Goal: Ask a question

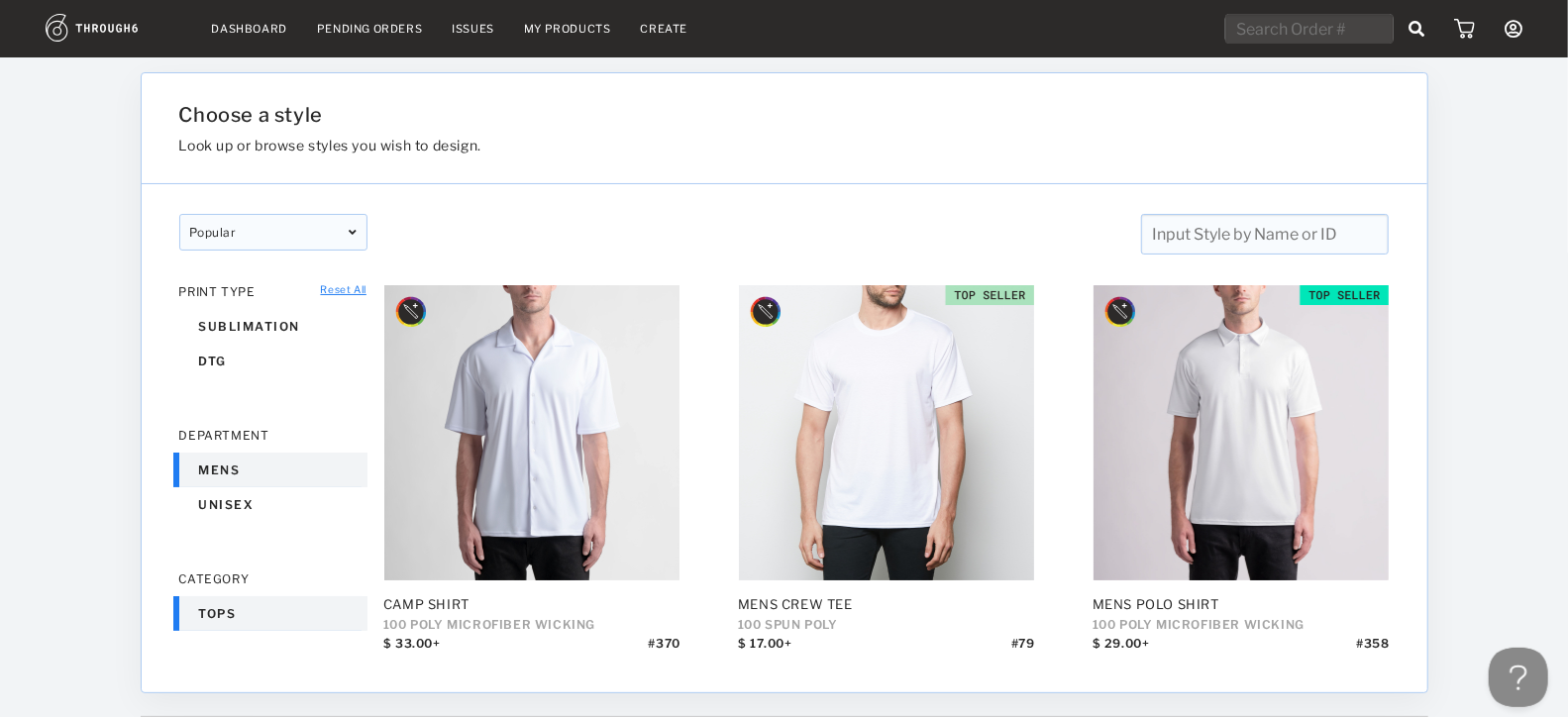
click at [247, 32] on link "Dashboard" at bounding box center [249, 29] width 76 height 14
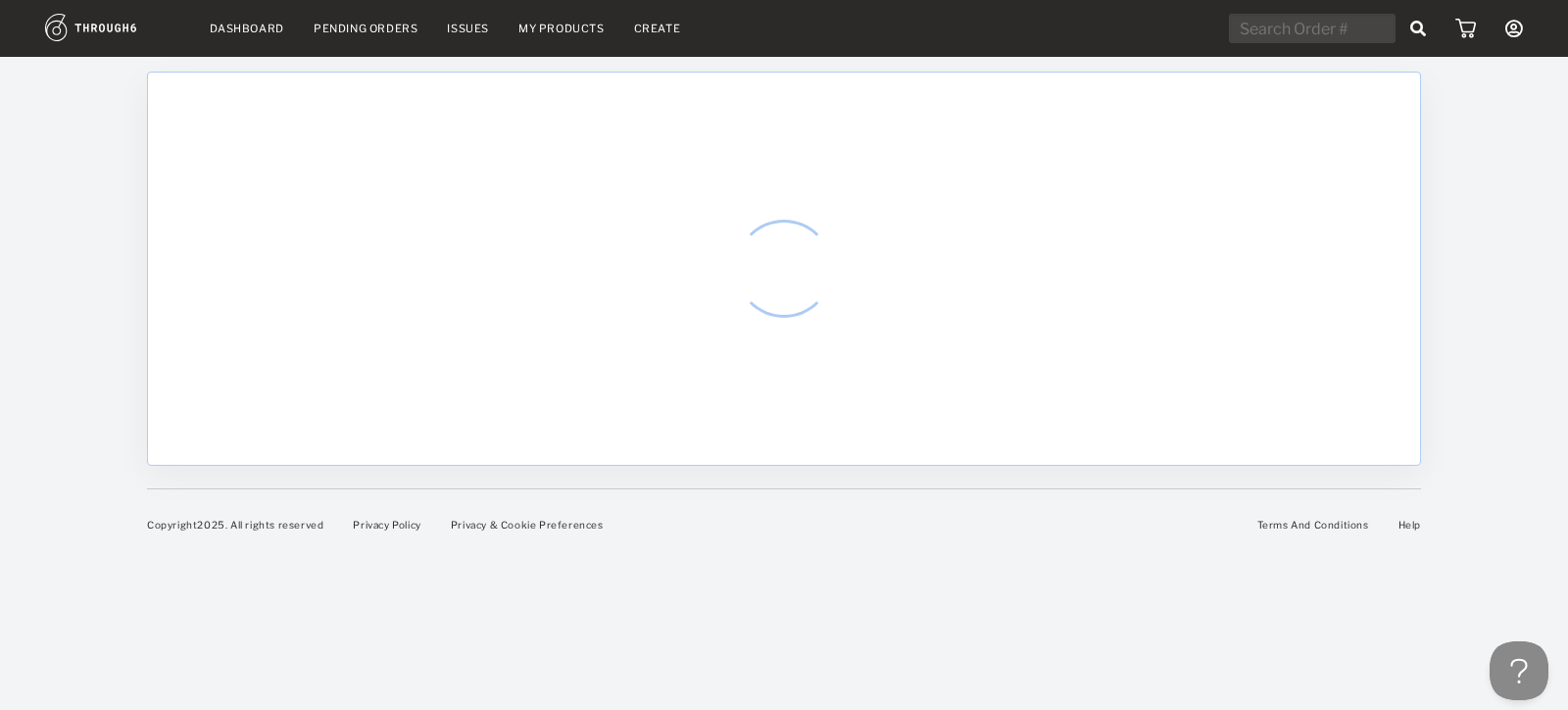
select select "8"
select select "2025"
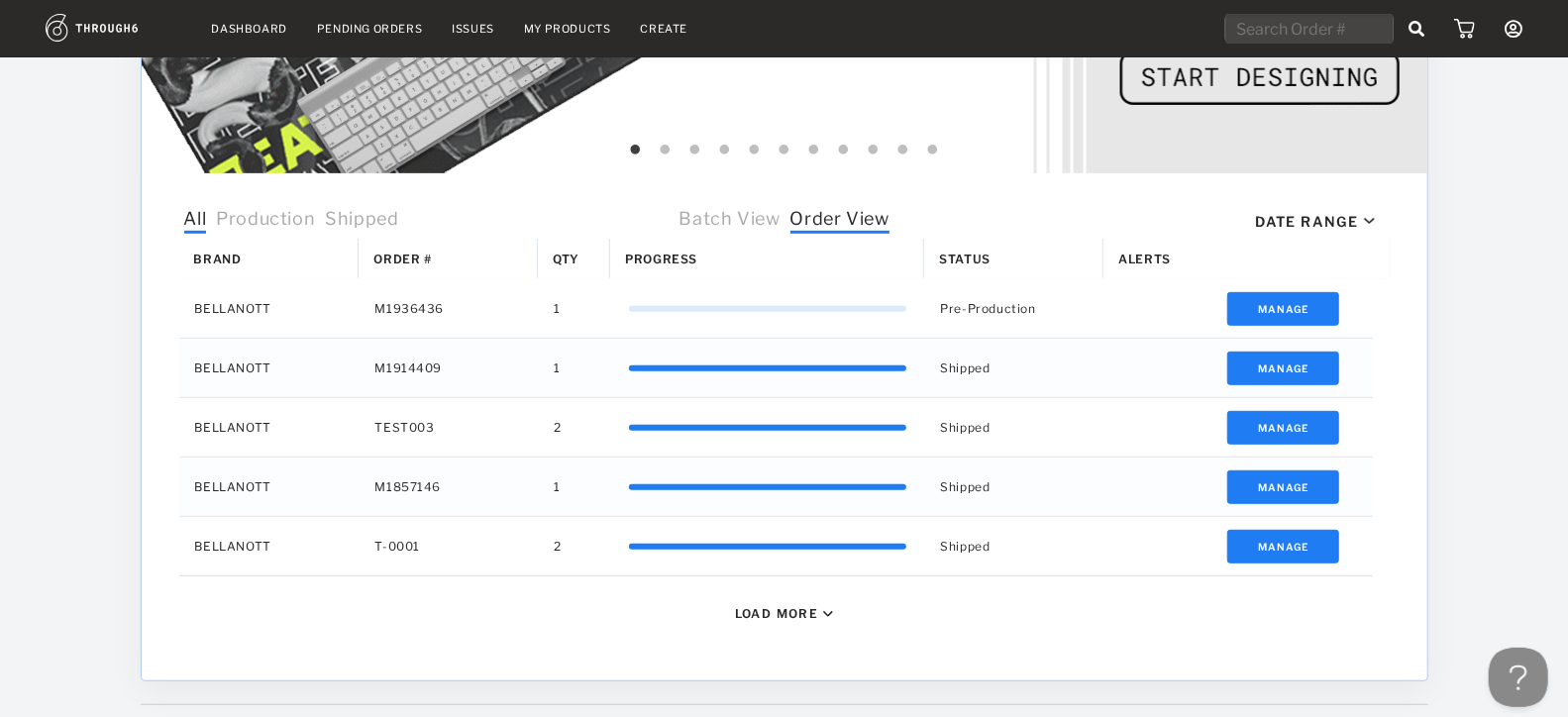
scroll to position [539, 0]
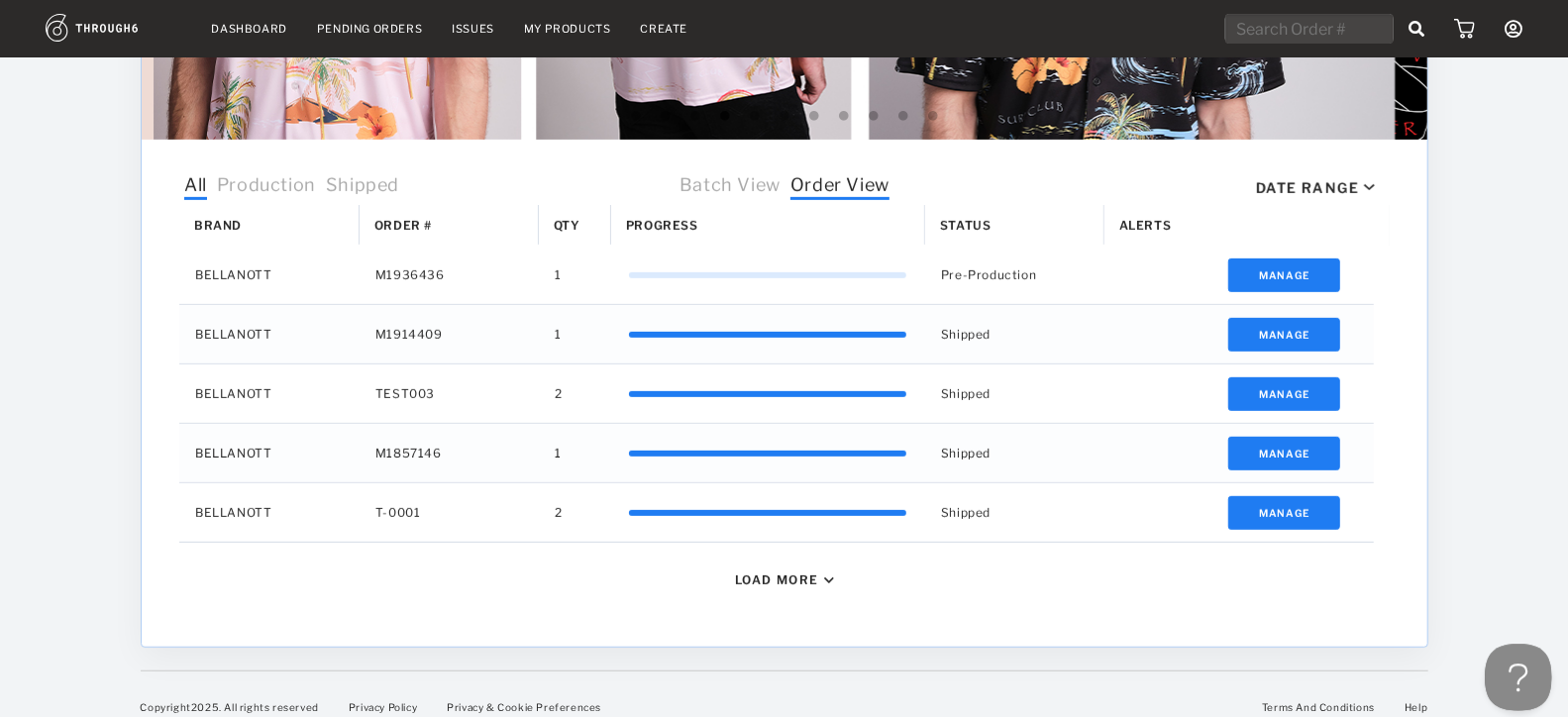
drag, startPoint x: 1520, startPoint y: 655, endPoint x: 3010, endPoint y: 1290, distance: 1619.7
click at [1519, 657] on button at bounding box center [1513, 673] width 60 height 60
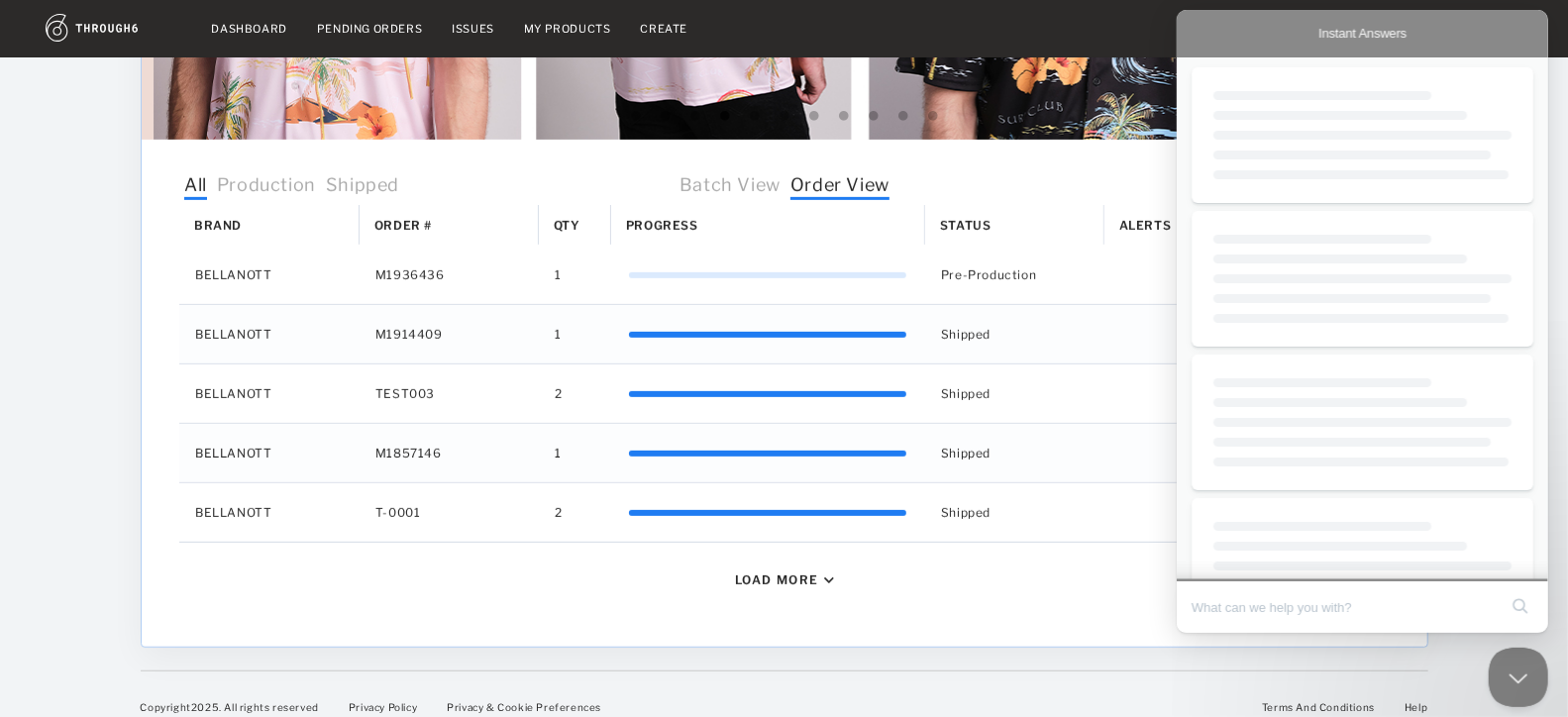
scroll to position [0, 0]
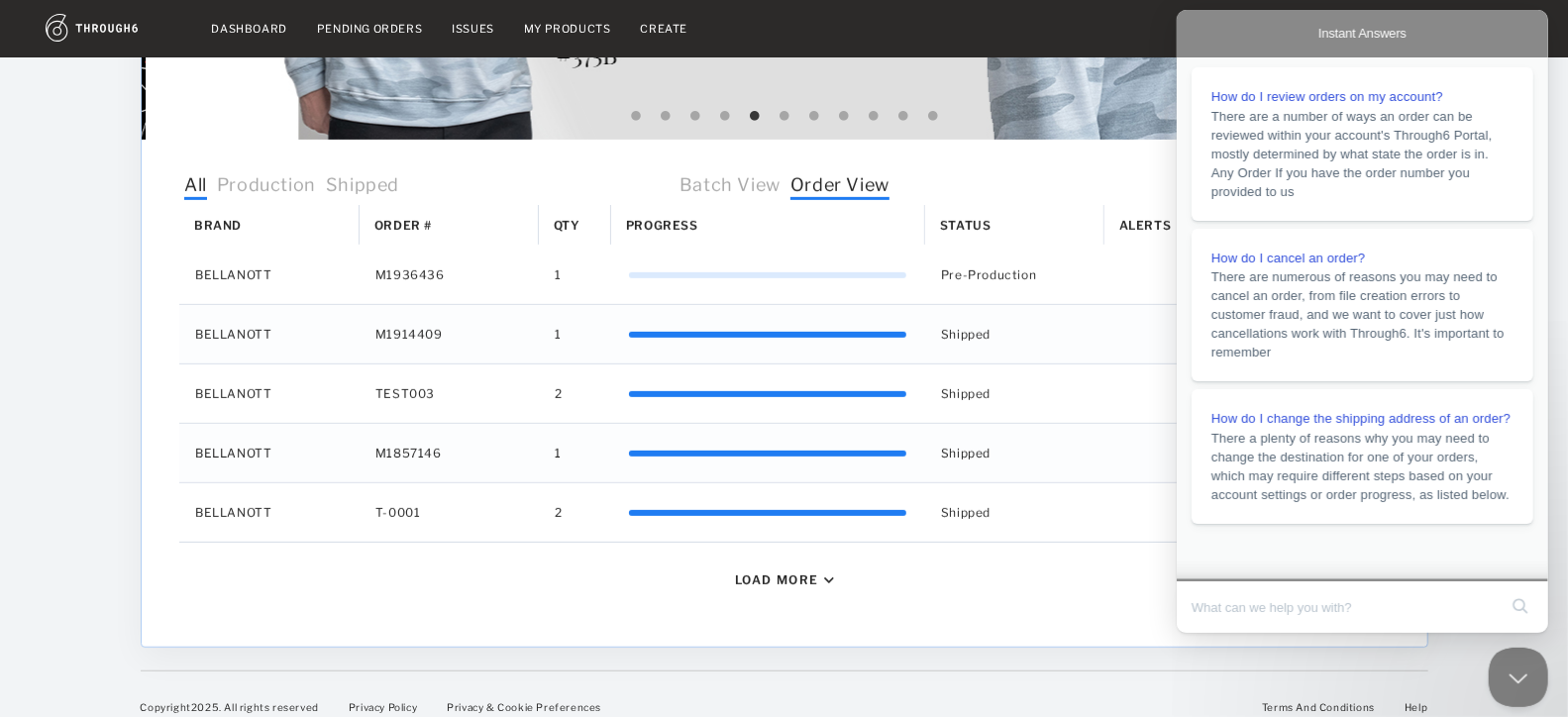
click at [1295, 607] on input "Search Doc articles" at bounding box center [1342, 607] width 305 height 42
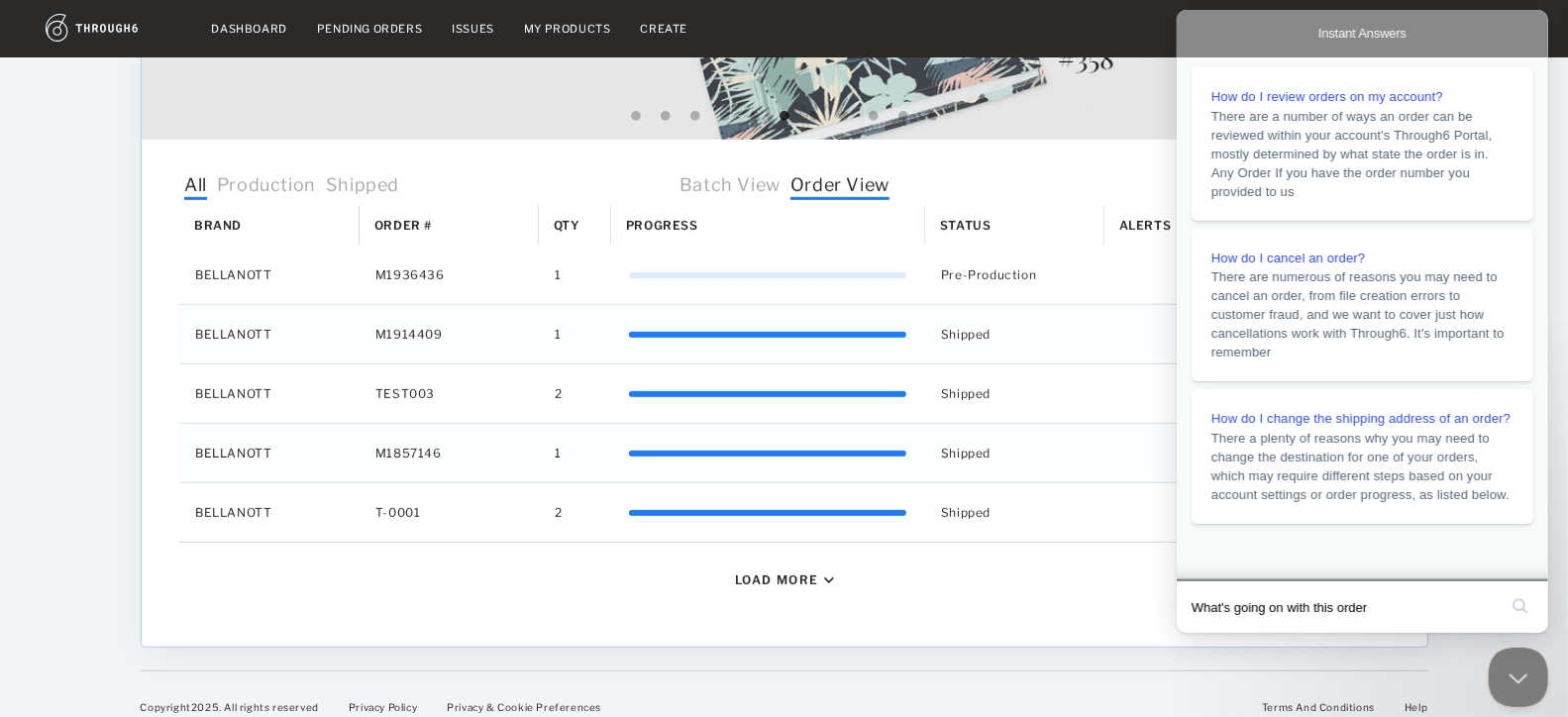
type input "What's going on with this order?"
click button "search" at bounding box center [1519, 606] width 32 height 32
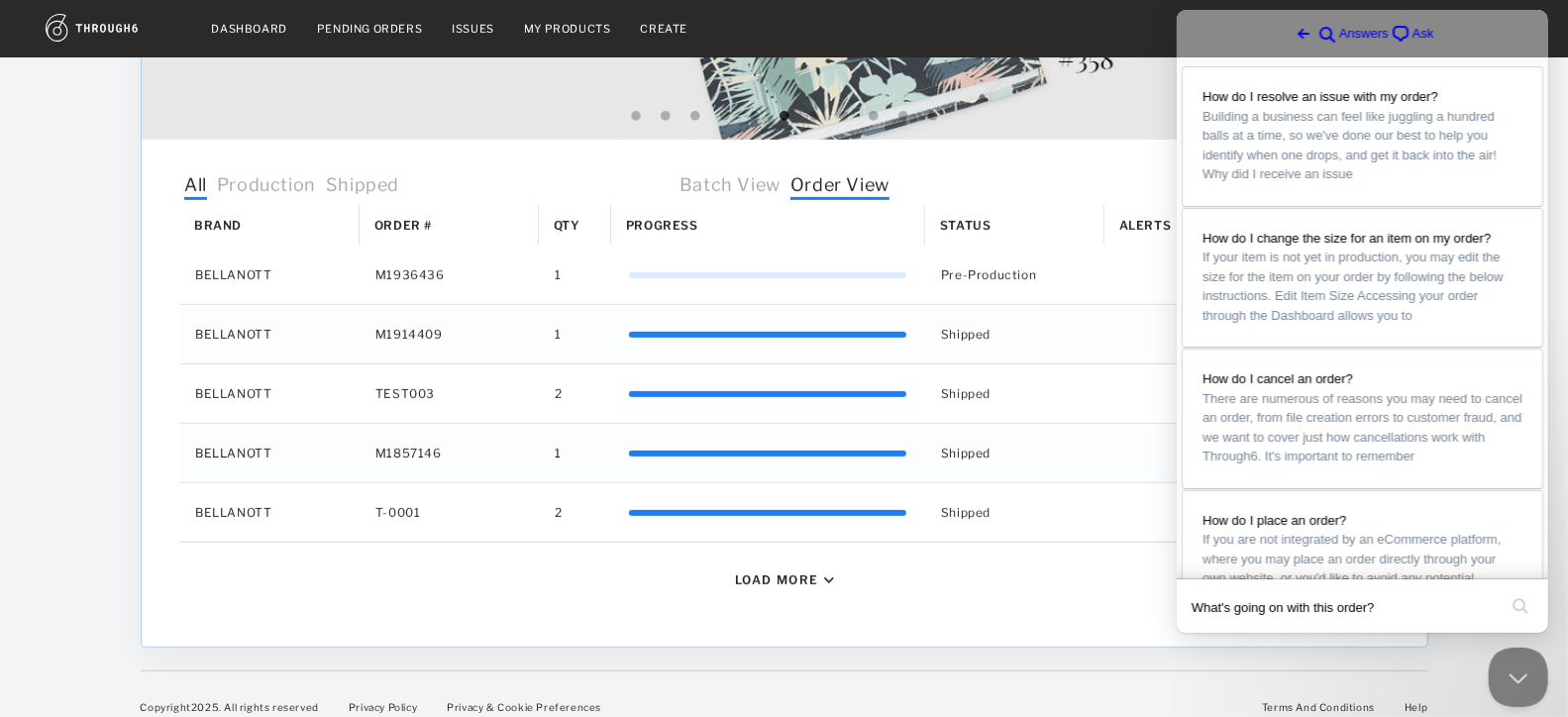
click at [1439, 613] on input "What's going on with this order?" at bounding box center [1342, 607] width 305 height 42
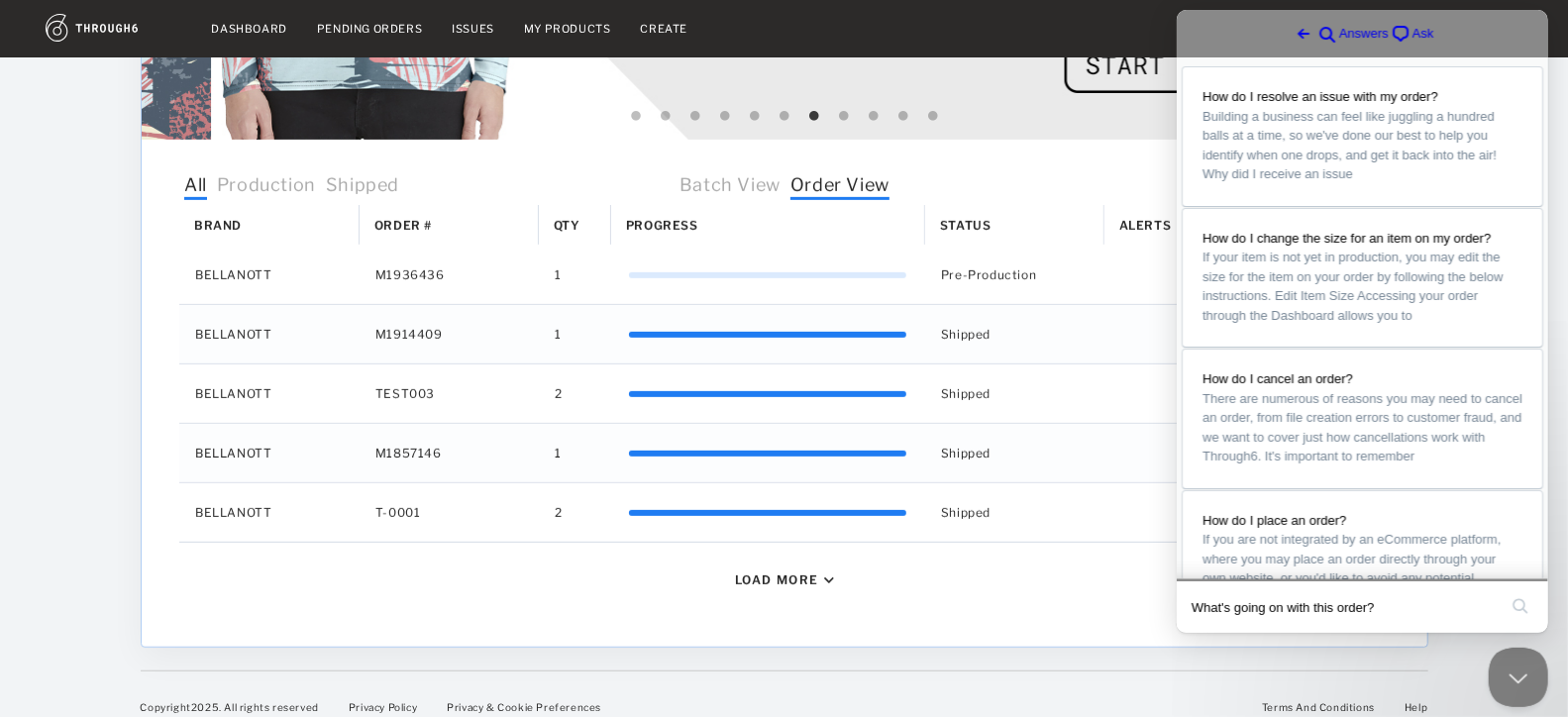
click at [1412, 24] on span "Ask" at bounding box center [1423, 34] width 22 height 20
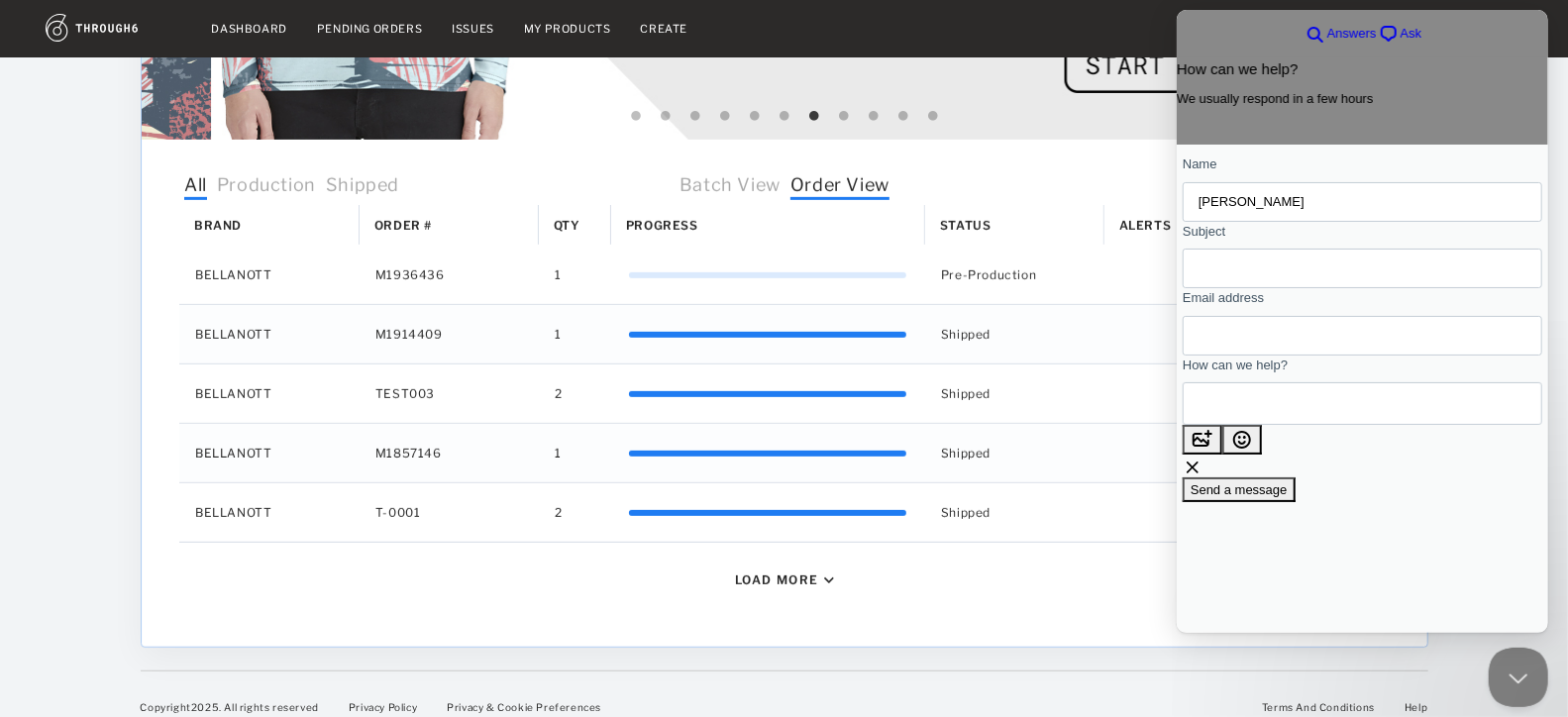
click at [1275, 264] on input "Subject" at bounding box center [1361, 268] width 328 height 36
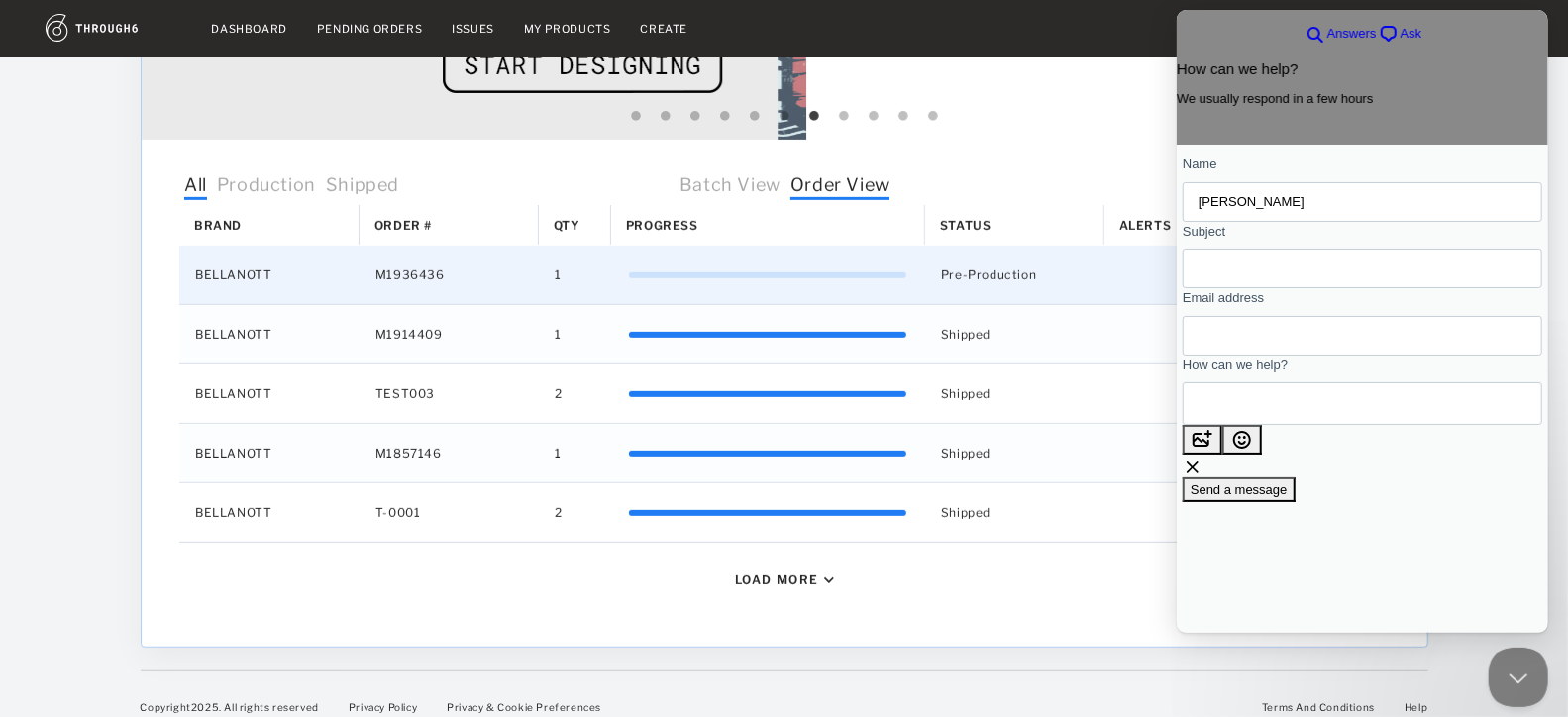
click at [404, 272] on div "M1936436" at bounding box center [448, 274] width 179 height 59
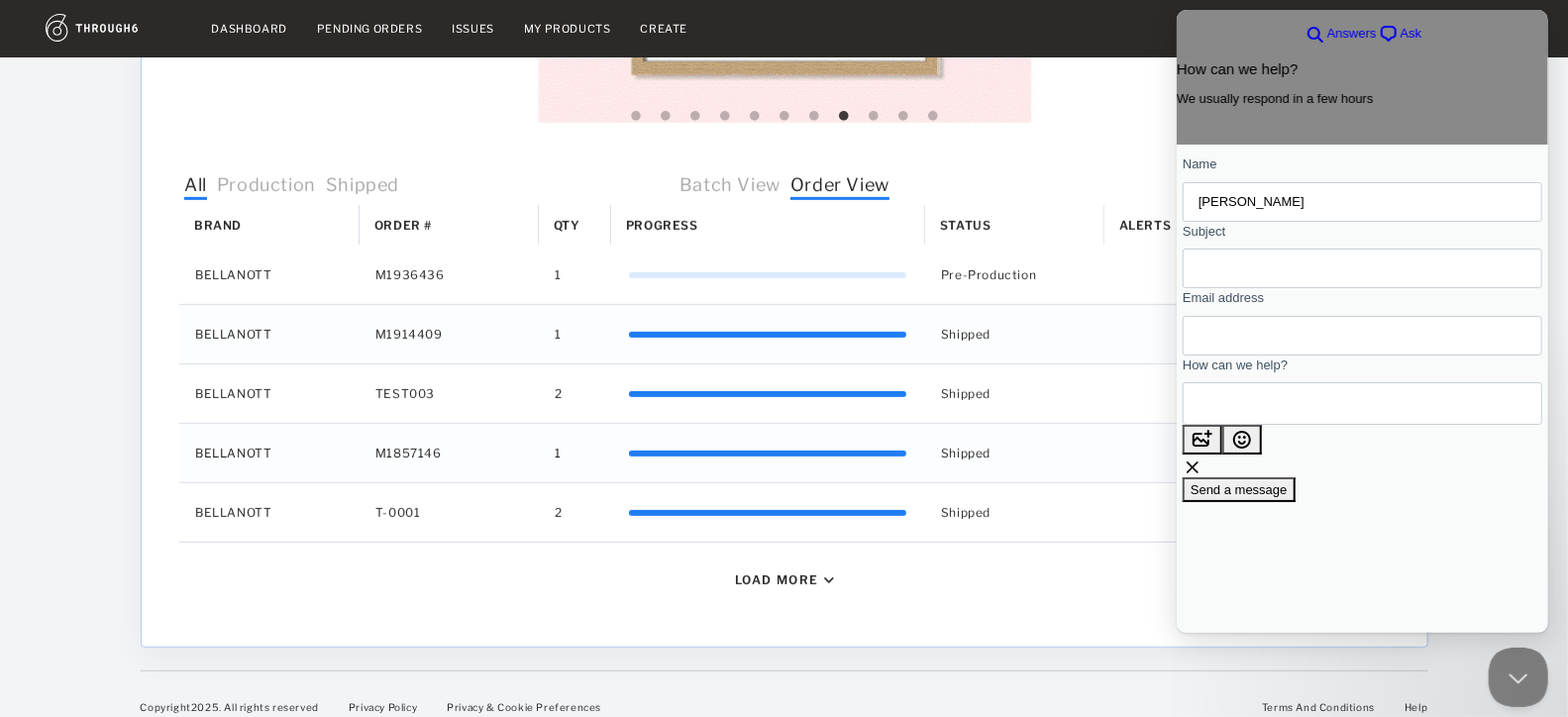
click at [1347, 286] on input "Subject" at bounding box center [1361, 268] width 328 height 36
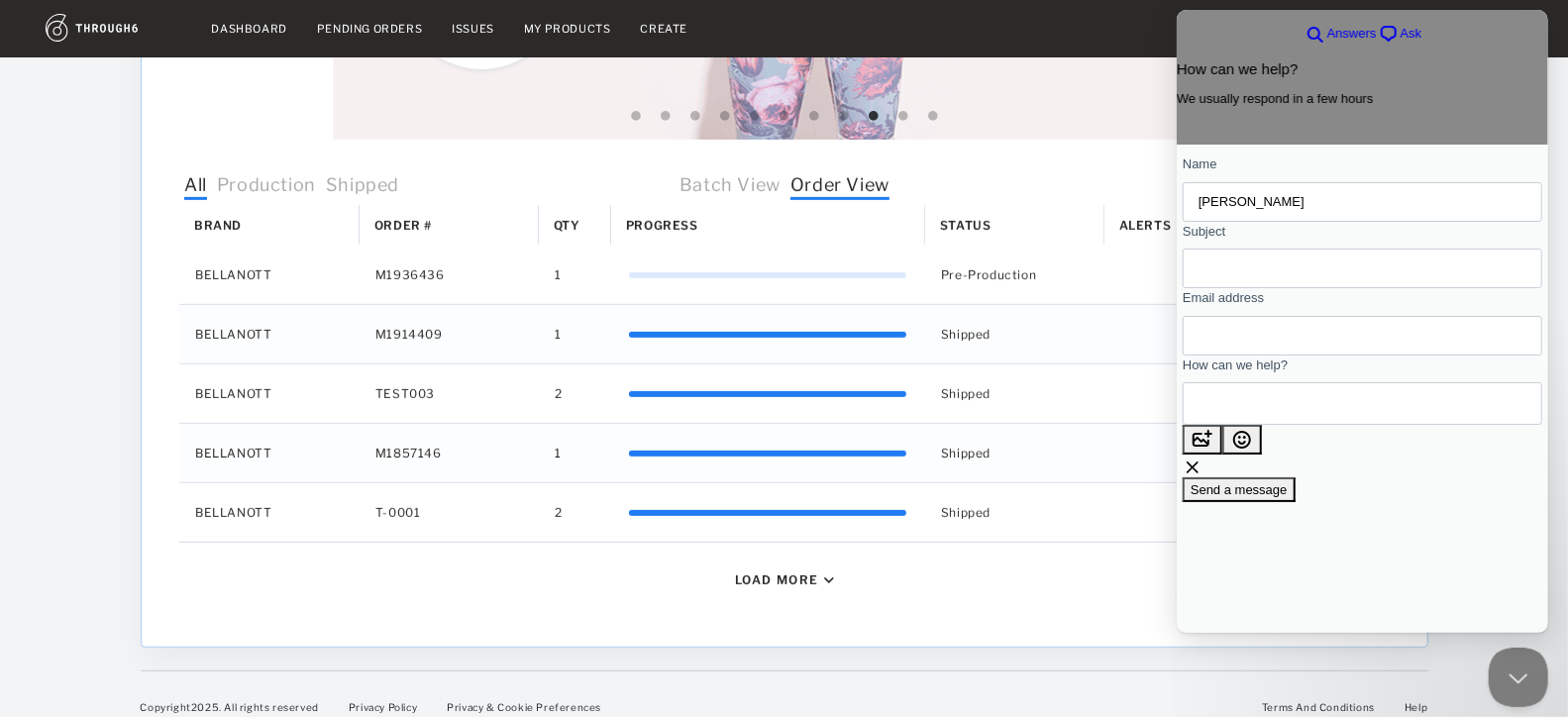
type input "P"
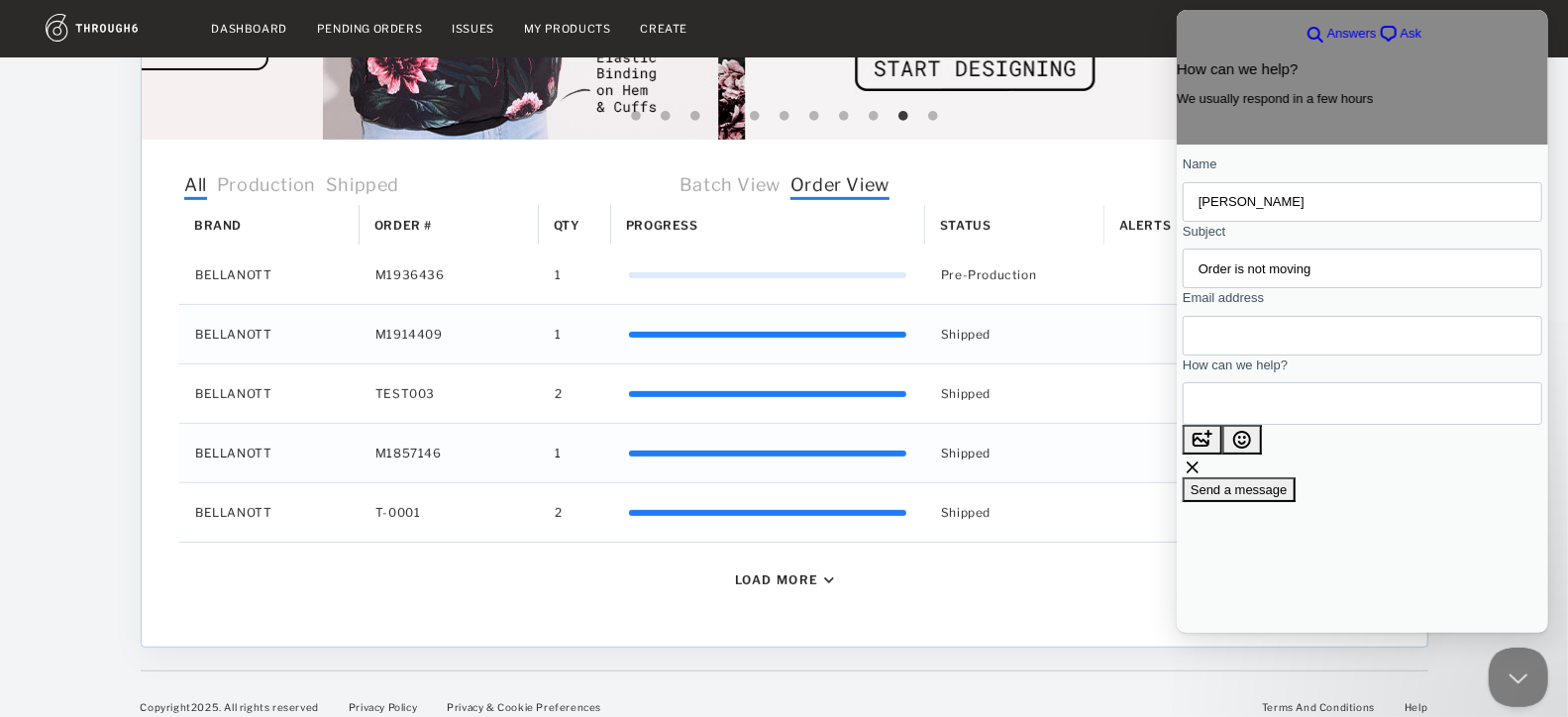
type input "Order is not moving"
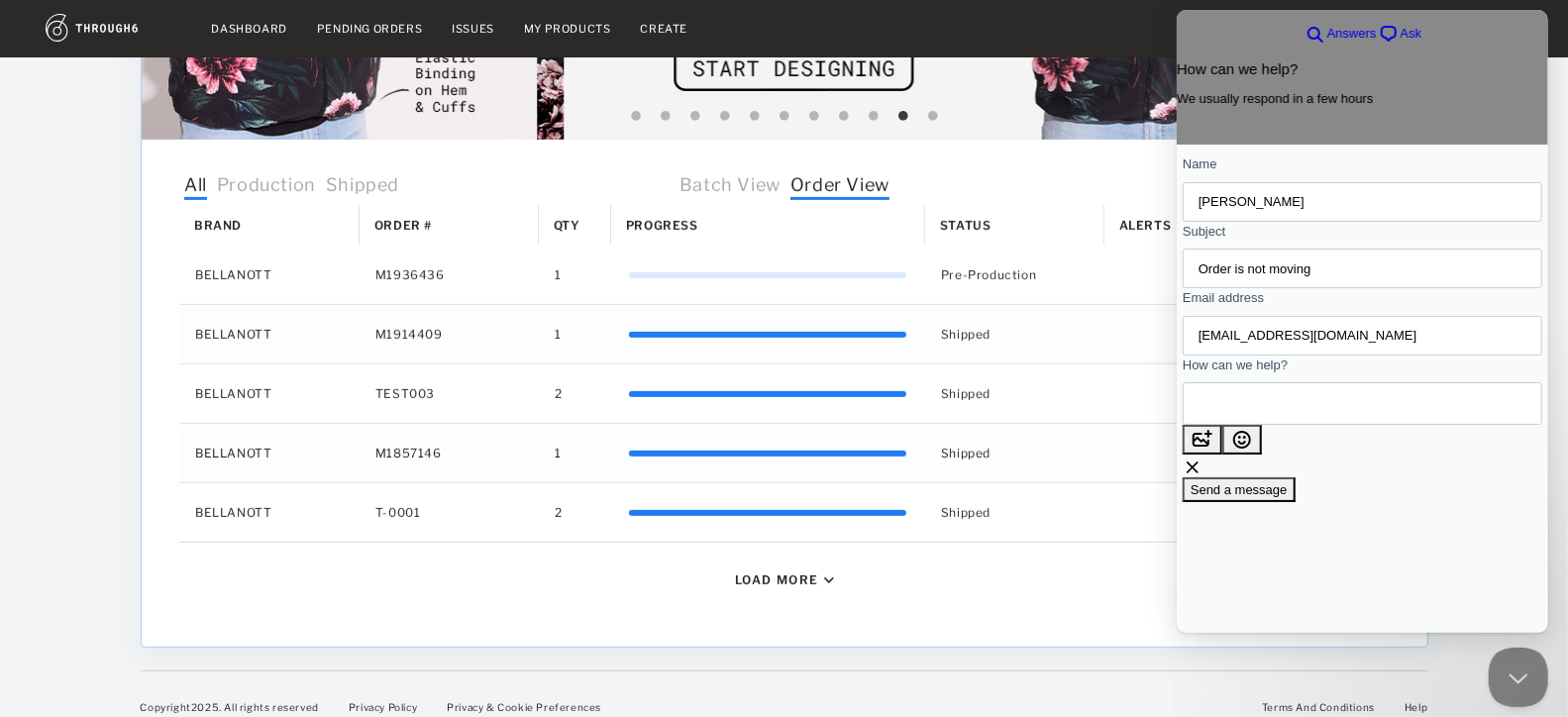
type input "[EMAIL_ADDRESS][DOMAIN_NAME]"
type textarea "H"
type textarea "Guys, I placed an order close to a month ago and it's not budged from pre-produ…"
click at [1287, 533] on span "Send a message" at bounding box center [1238, 525] width 97 height 15
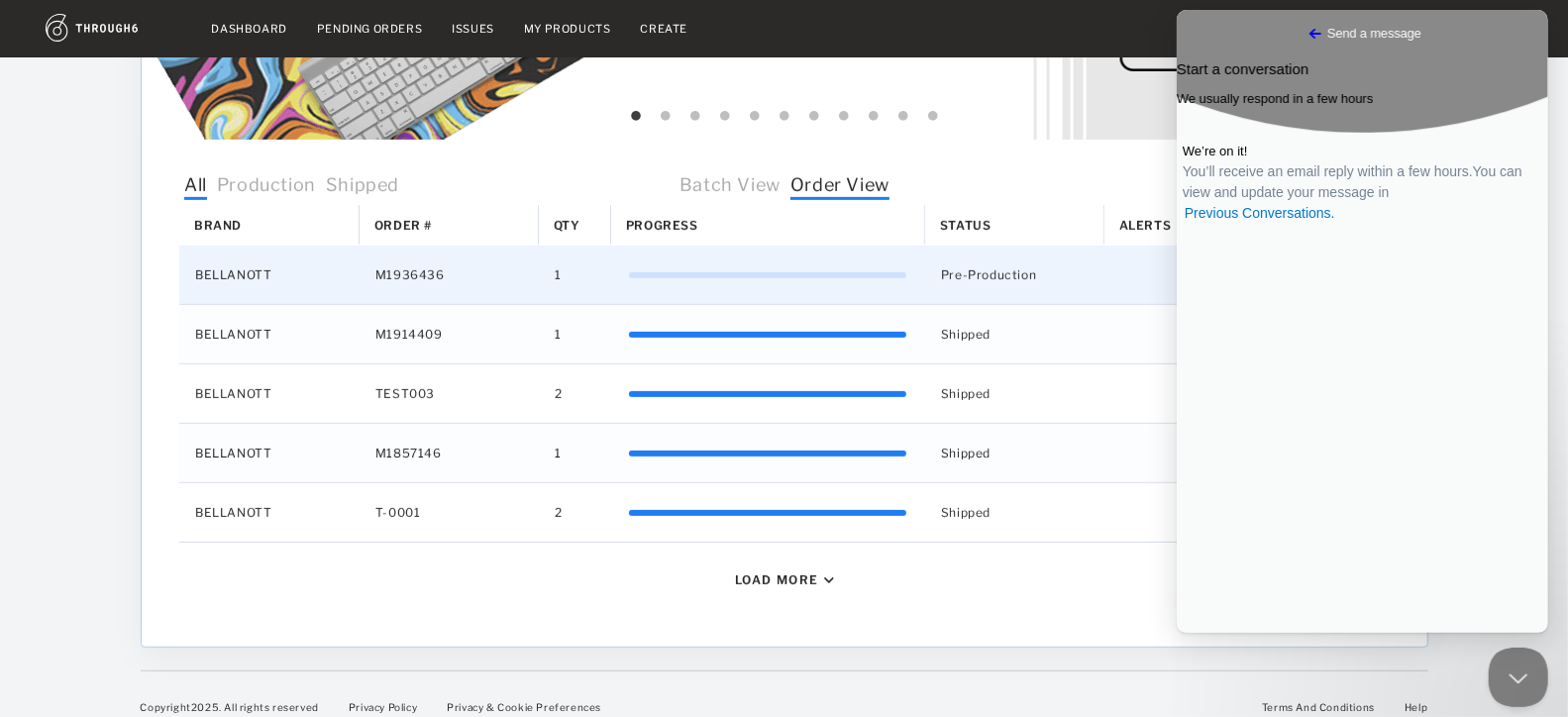
click at [748, 279] on div "0%" at bounding box center [767, 275] width 277 height 40
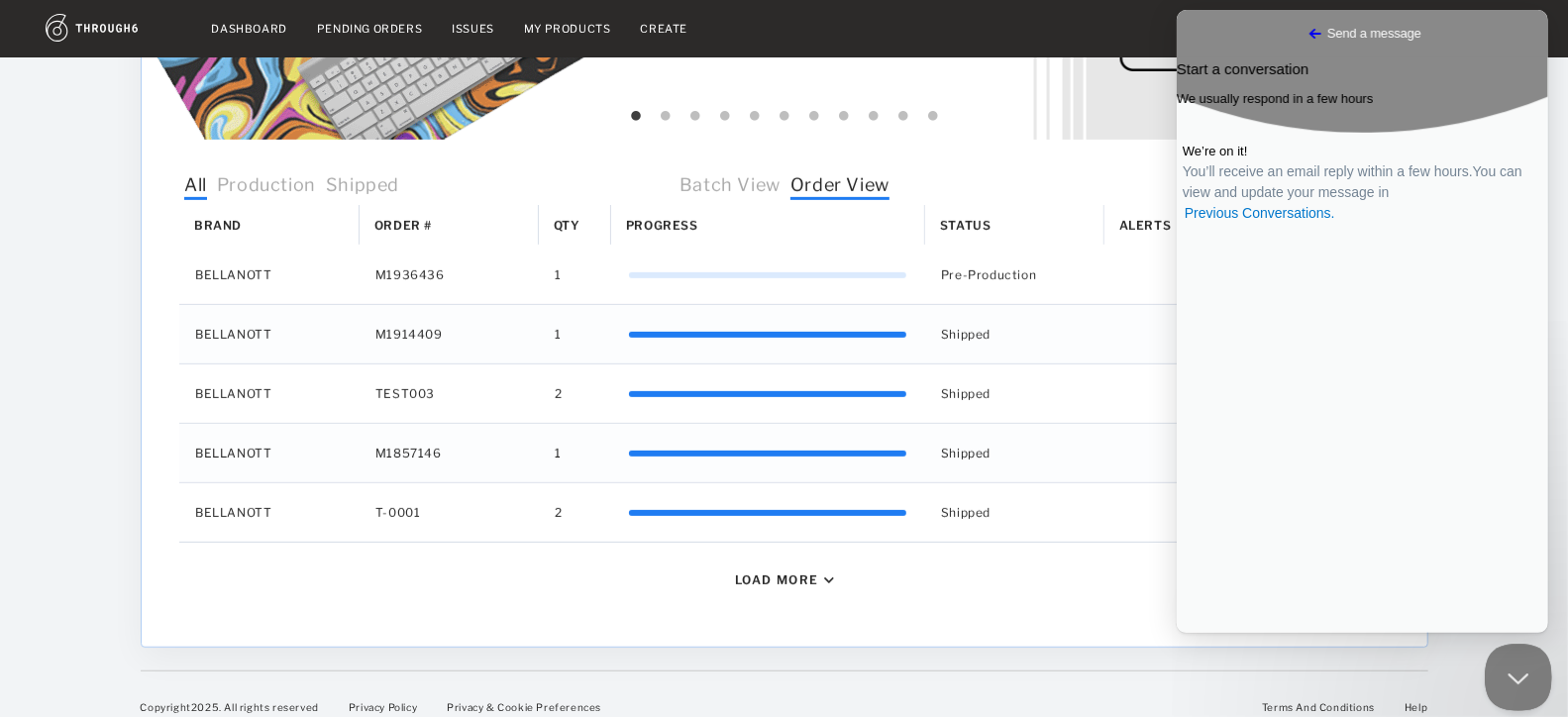
click at [1499, 680] on button "Close Beacon popover" at bounding box center [1513, 673] width 60 height 60
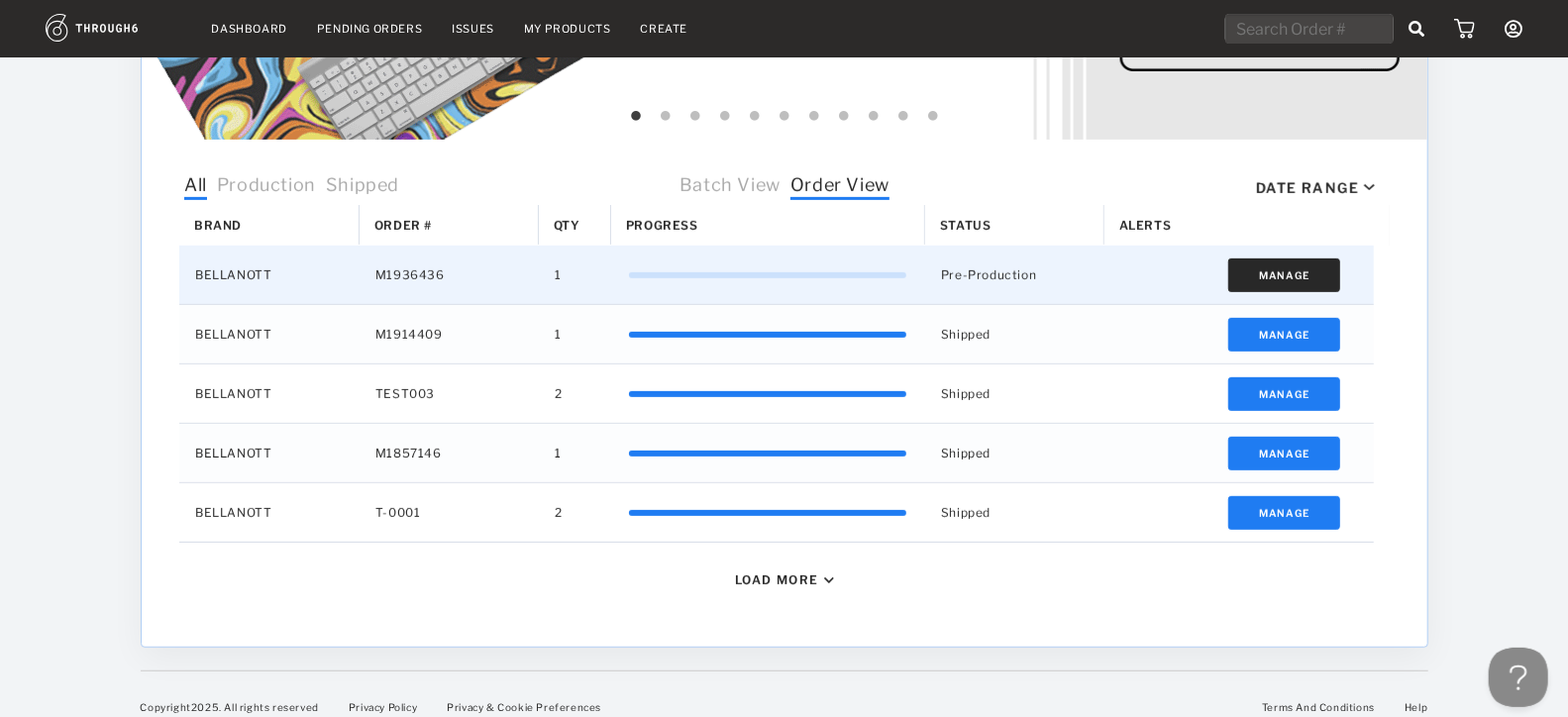
click at [1294, 268] on button "Manage" at bounding box center [1283, 275] width 112 height 34
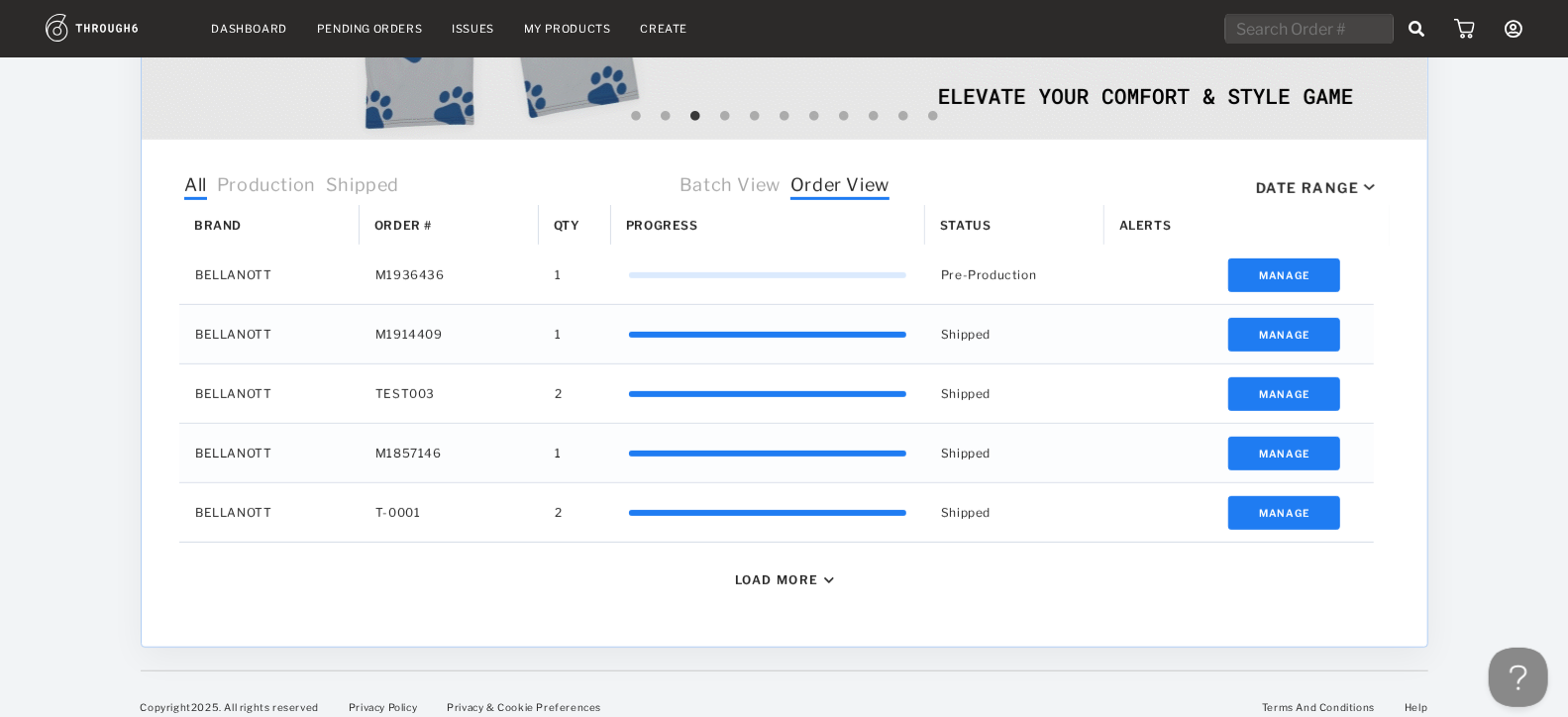
click at [1495, 365] on div "Dashboard Pending Orders Issues My Products Create My Account Create New Brand …" at bounding box center [784, 97] width 1568 height 1274
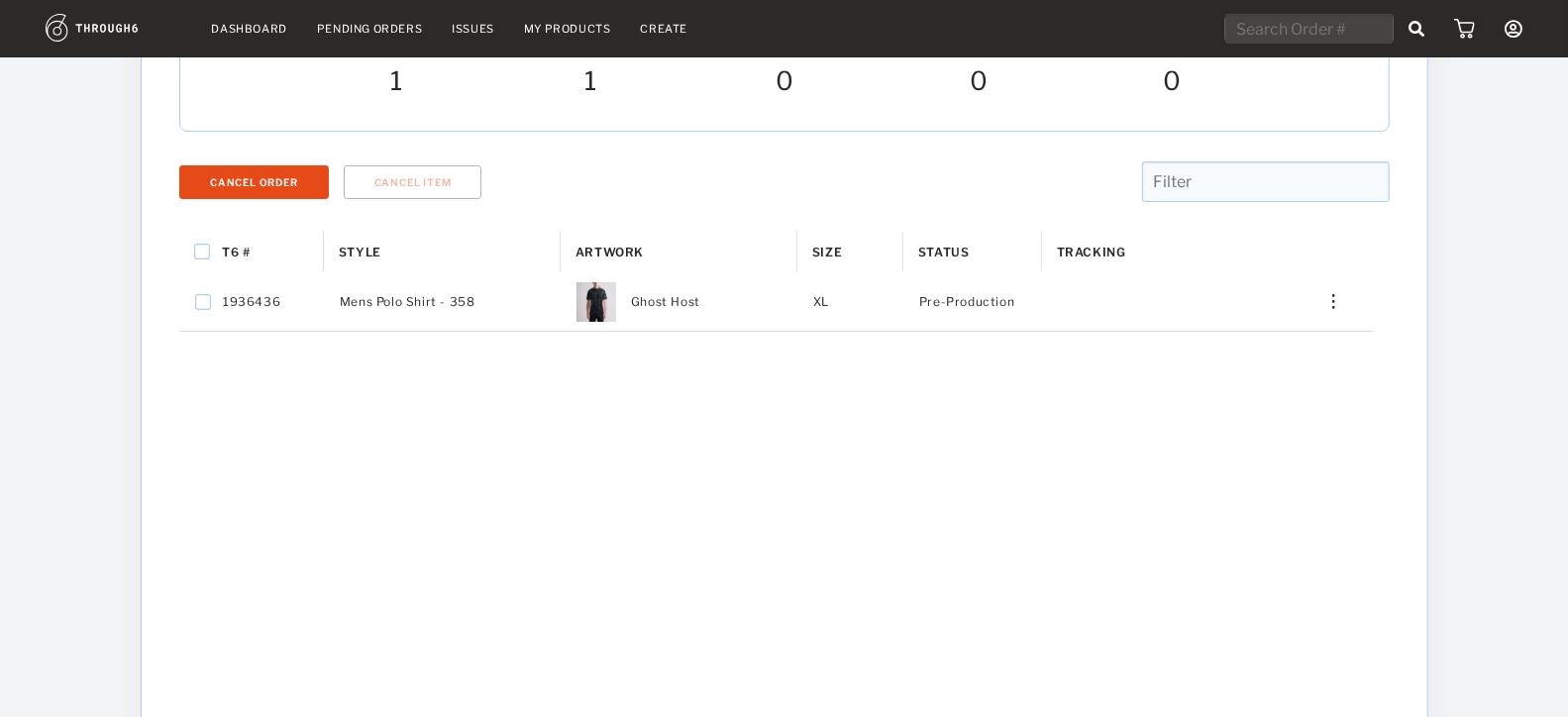
scroll to position [217, 0]
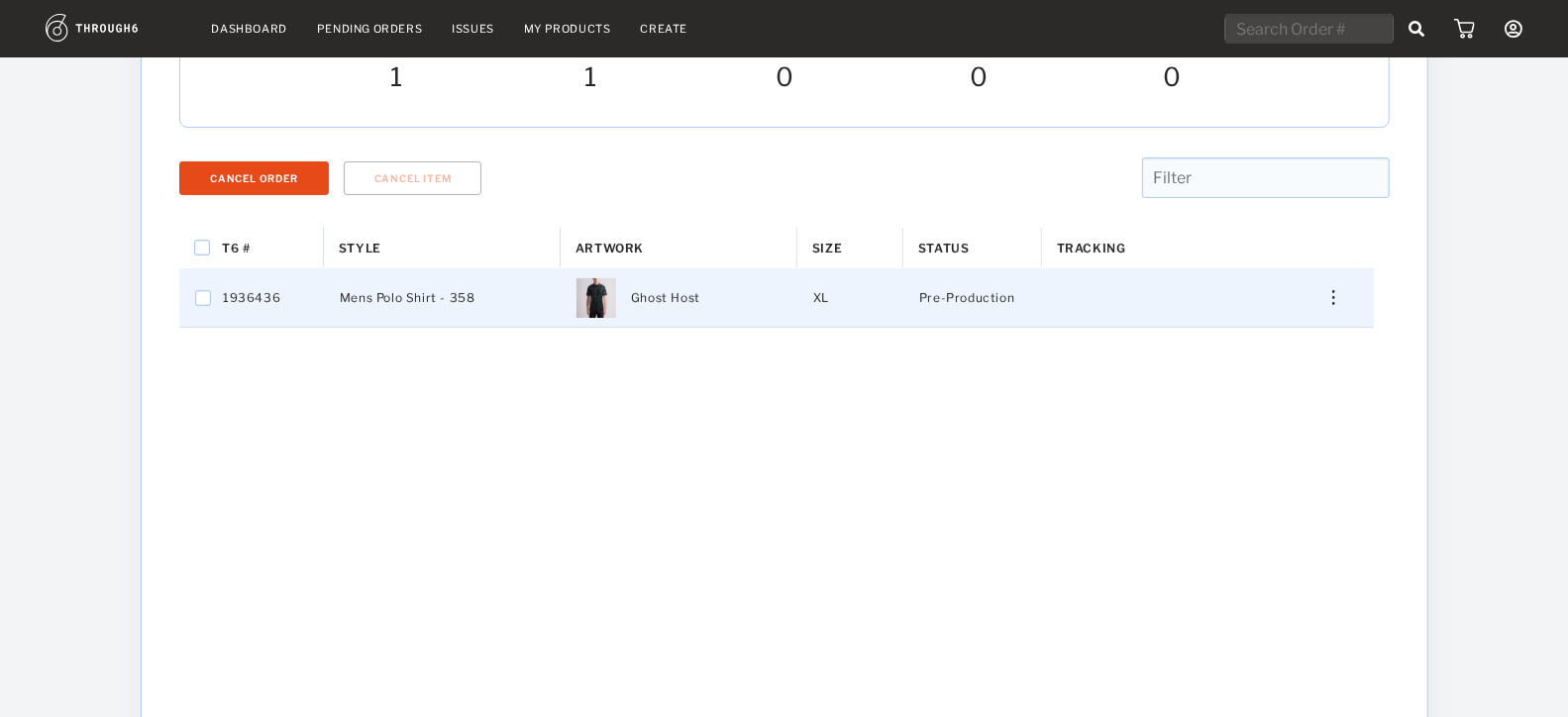
click at [1333, 291] on img "Press SPACE to select this row." at bounding box center [1333, 297] width 3 height 15
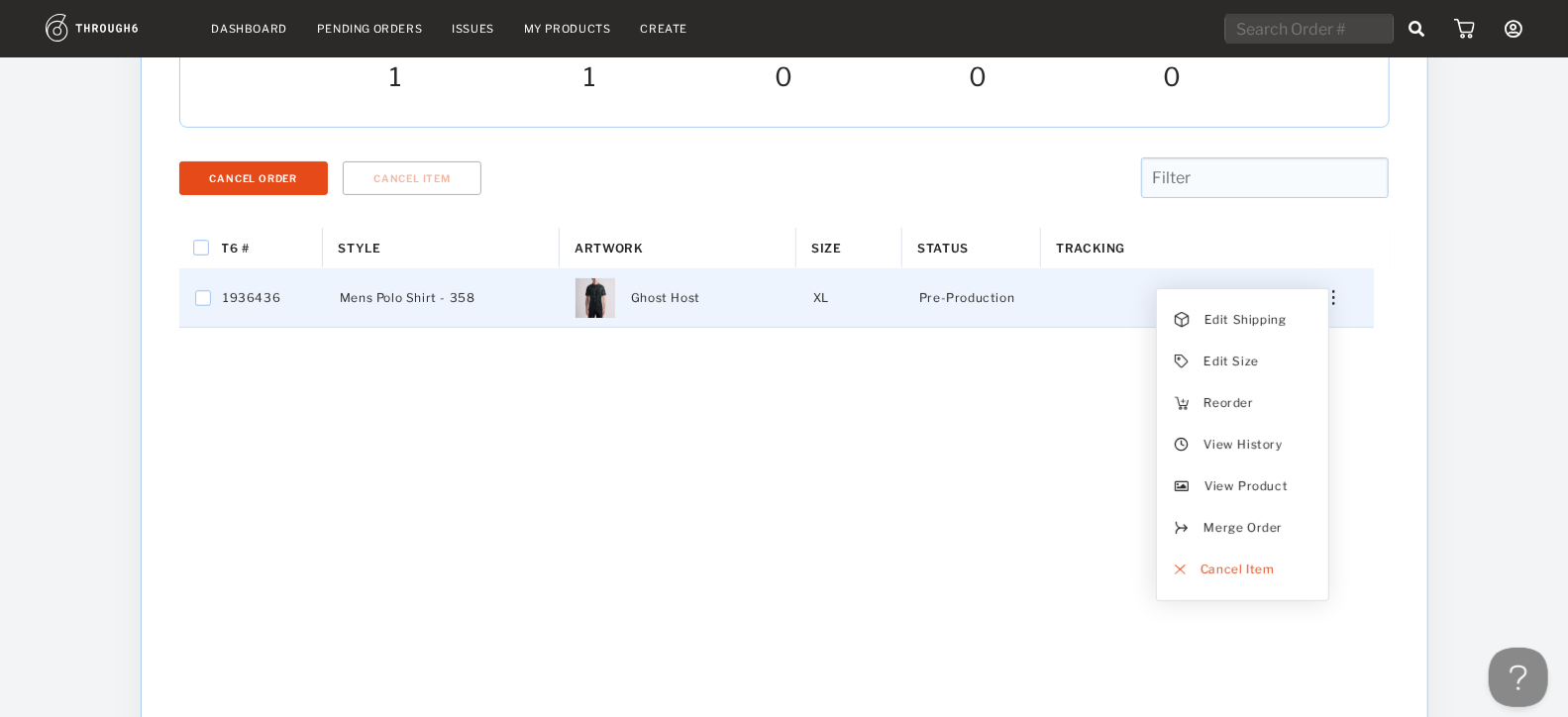
scroll to position [0, 0]
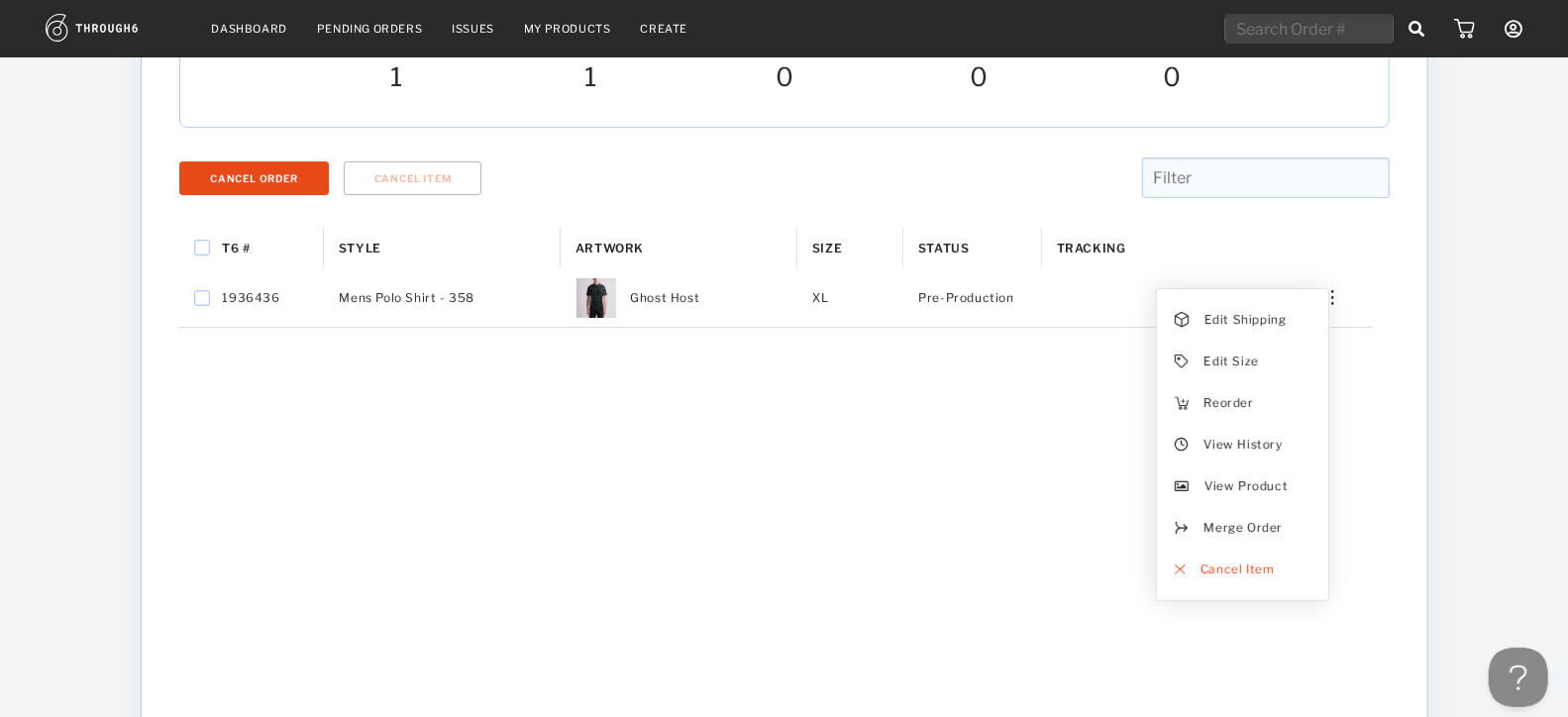
click at [994, 415] on div "T6 # Style Artwork" at bounding box center [784, 561] width 1210 height 668
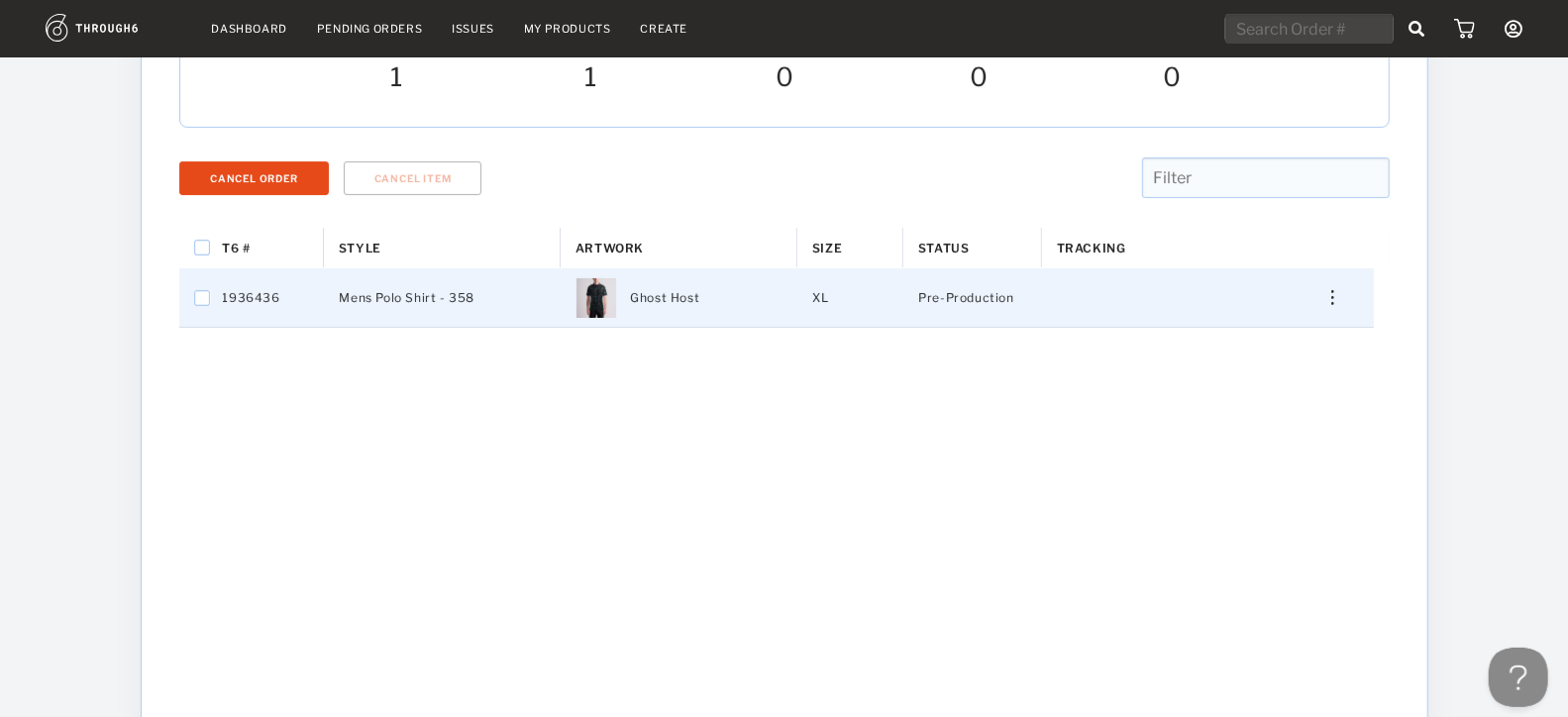
click at [496, 292] on div "Mens Polo Shirt - 358" at bounding box center [441, 297] width 236 height 59
checkbox input "true"
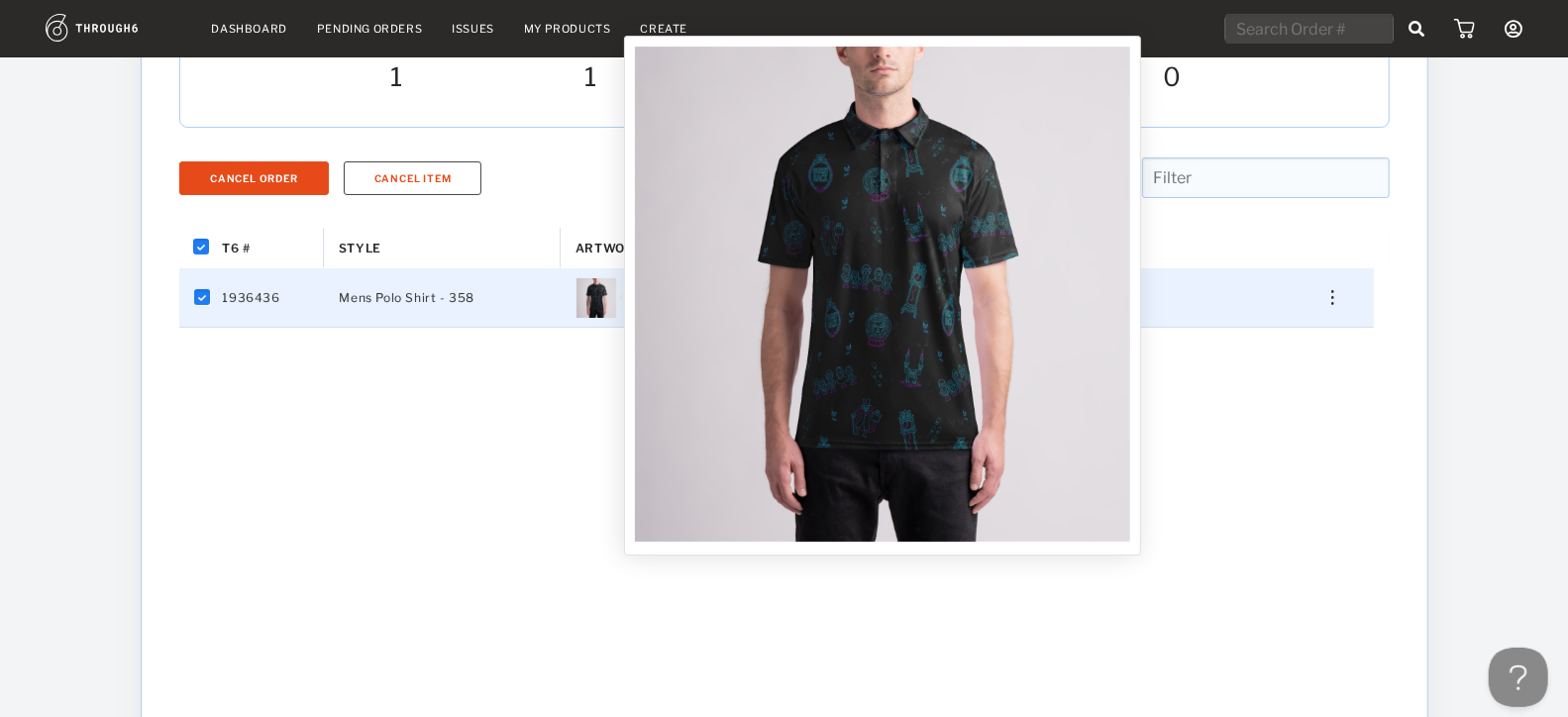
click at [656, 296] on img at bounding box center [882, 294] width 495 height 495
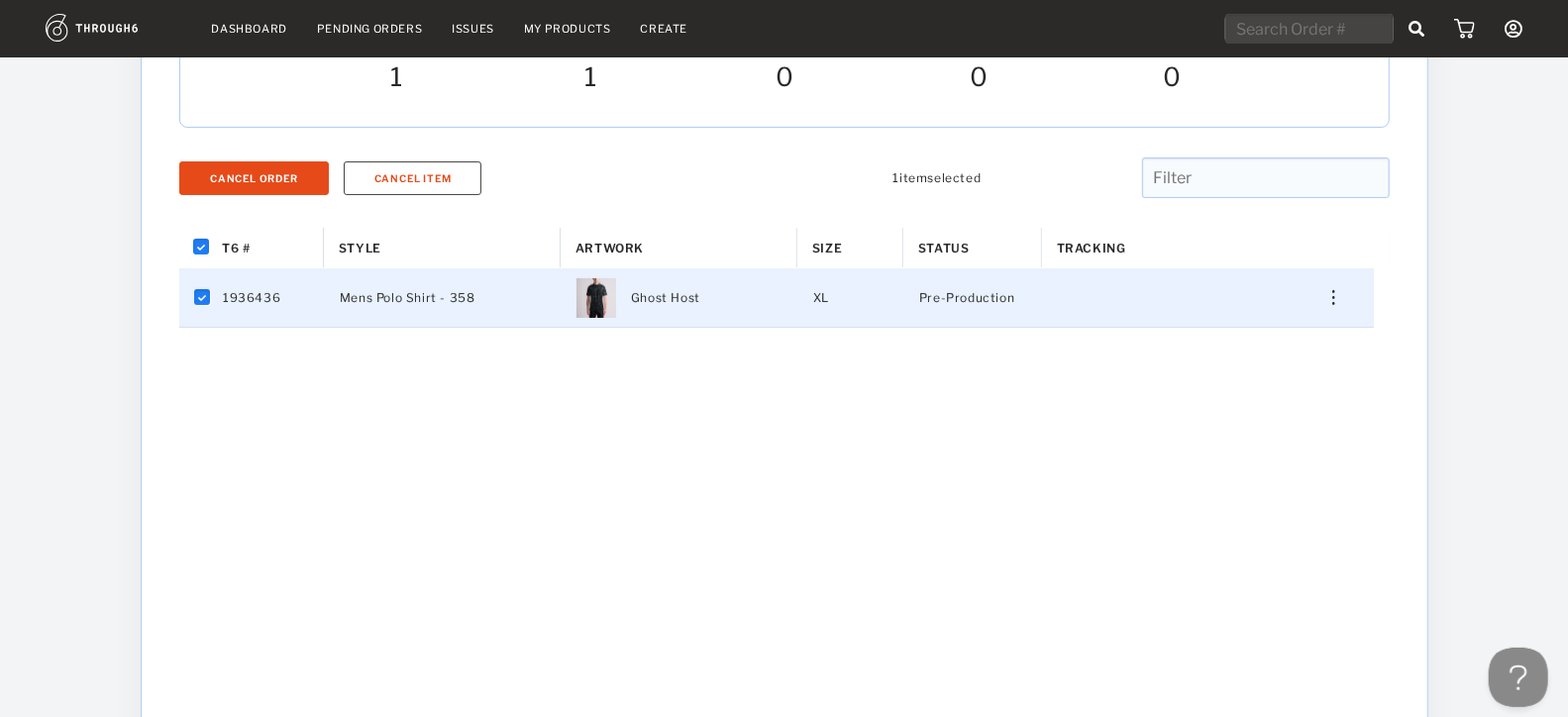
click at [1438, 499] on div "Dashboard Pending Orders Issues My Products Create My Account Create New Brand …" at bounding box center [784, 398] width 1568 height 1231
